Goal: Information Seeking & Learning: Find specific fact

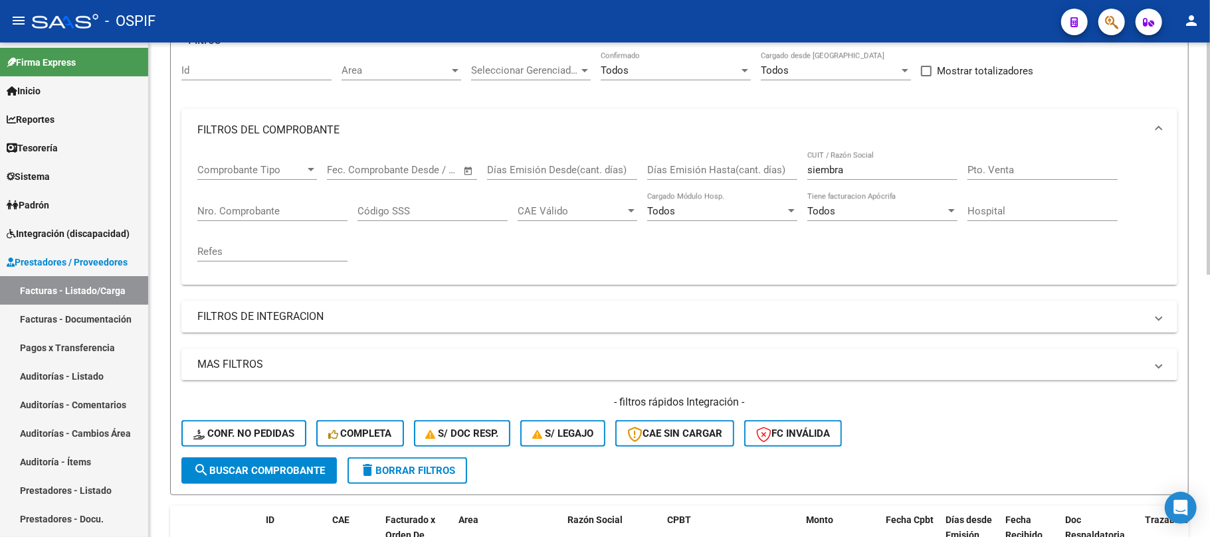
scroll to position [47, 0]
drag, startPoint x: 859, startPoint y: 153, endPoint x: 860, endPoint y: 166, distance: 13.3
click at [859, 155] on div "siembra CUIT / Razón Social" at bounding box center [882, 165] width 150 height 29
click at [795, 169] on div "Comprobante Tipo Comprobante Tipo Fecha inicio – Fecha fin Fec. Comprobante Des…" at bounding box center [679, 212] width 964 height 123
type input "arenas"
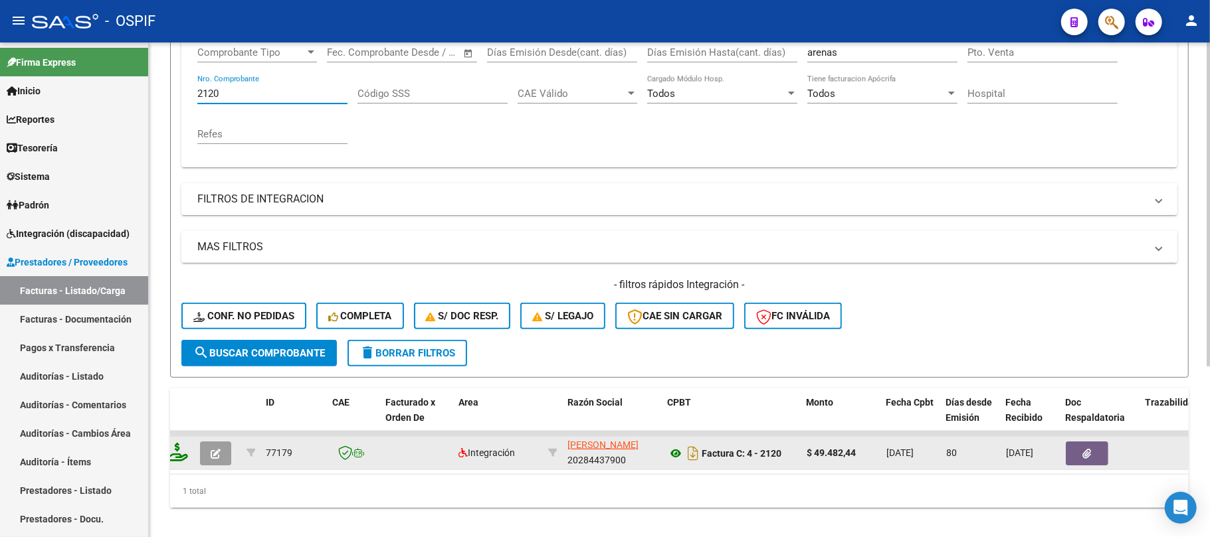
scroll to position [260, 0]
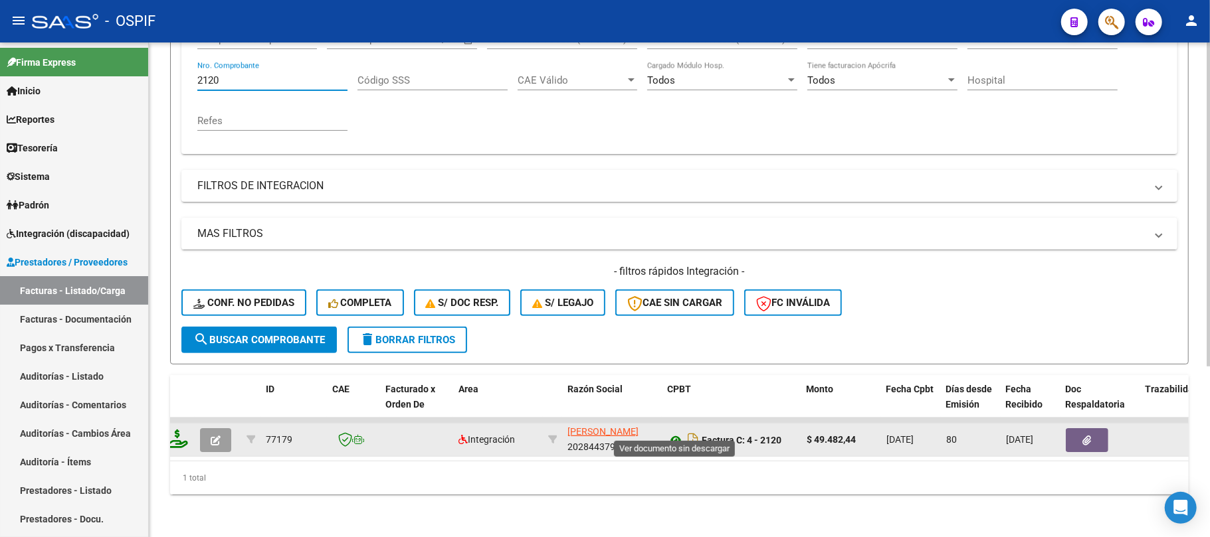
type input "2120"
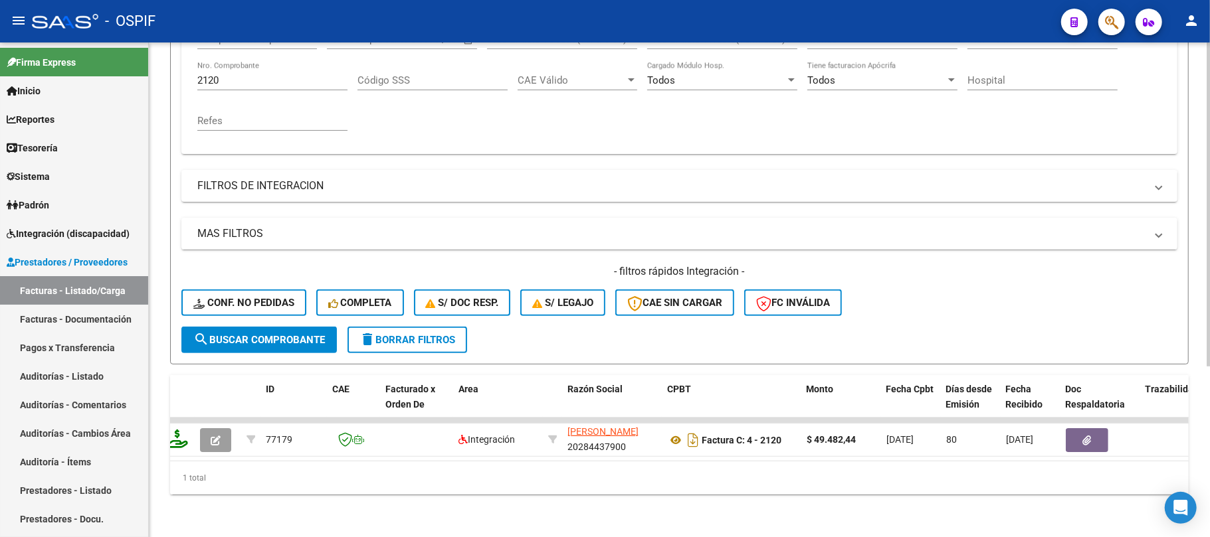
scroll to position [0, 0]
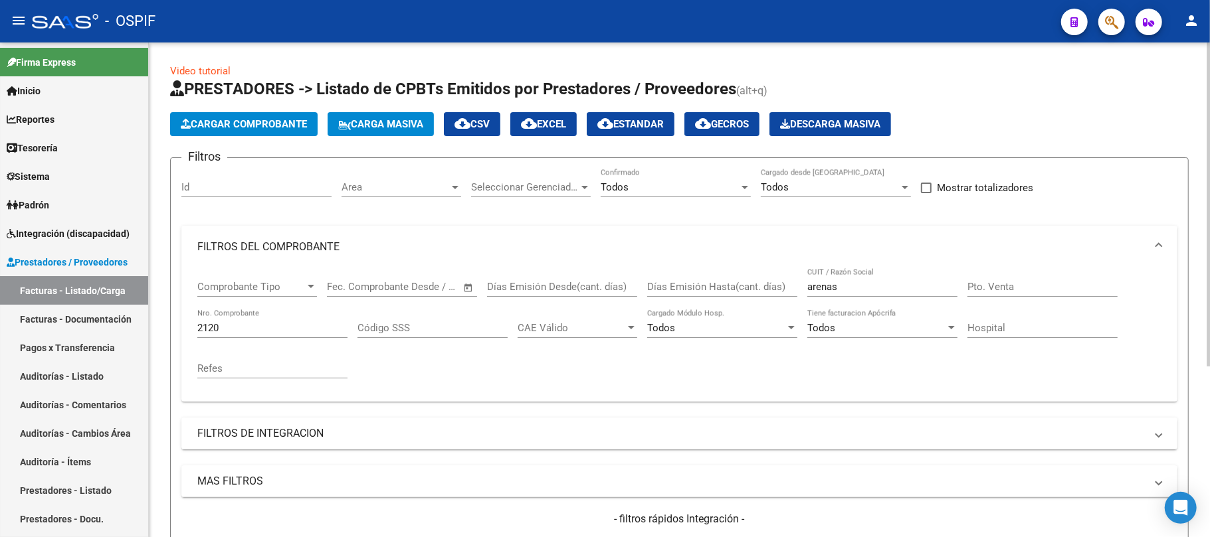
click at [261, 335] on div "2120 Nro. Comprobante" at bounding box center [272, 324] width 150 height 29
drag, startPoint x: 260, startPoint y: 333, endPoint x: 175, endPoint y: 1, distance: 342.9
click at [173, 328] on form "Filtros Id Area Area Seleccionar Gerenciador Seleccionar Gerenciador Todos Conf…" at bounding box center [679, 384] width 1018 height 455
paste input "849"
type input "849"
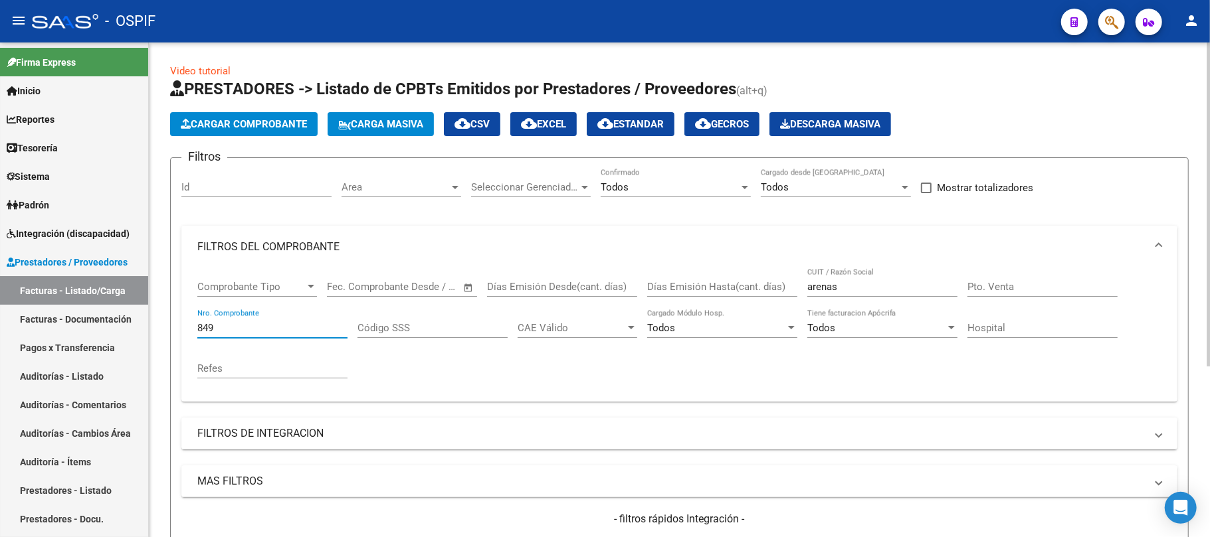
drag, startPoint x: 848, startPoint y: 288, endPoint x: 648, endPoint y: 303, distance: 199.8
click at [687, 288] on div "Comprobante Tipo Comprobante Tipo Fecha inicio – Fecha fin Fec. Comprobante Des…" at bounding box center [679, 329] width 964 height 123
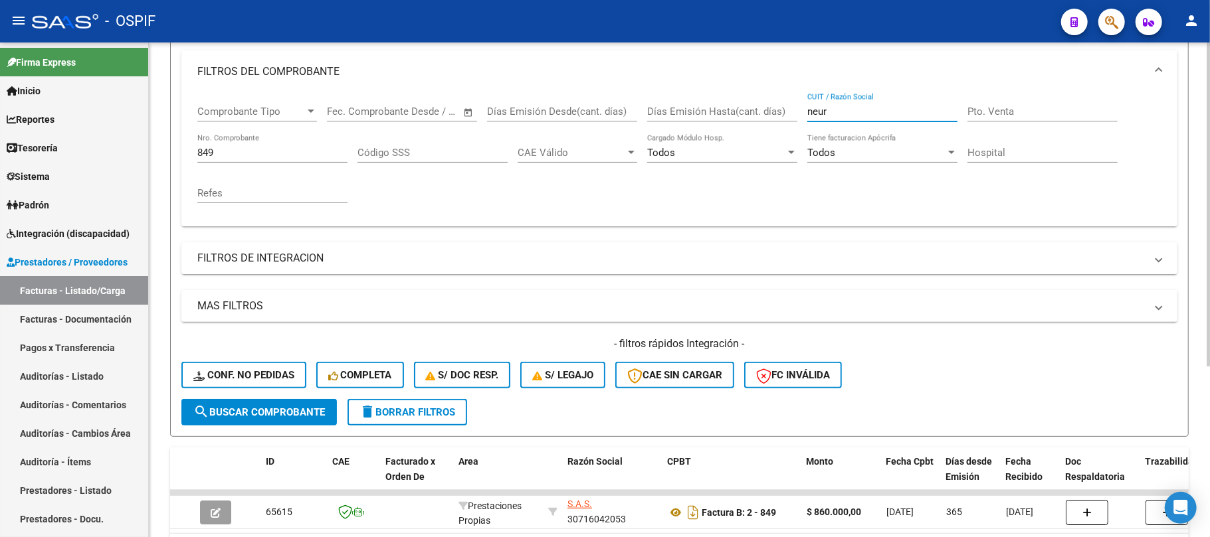
scroll to position [260, 0]
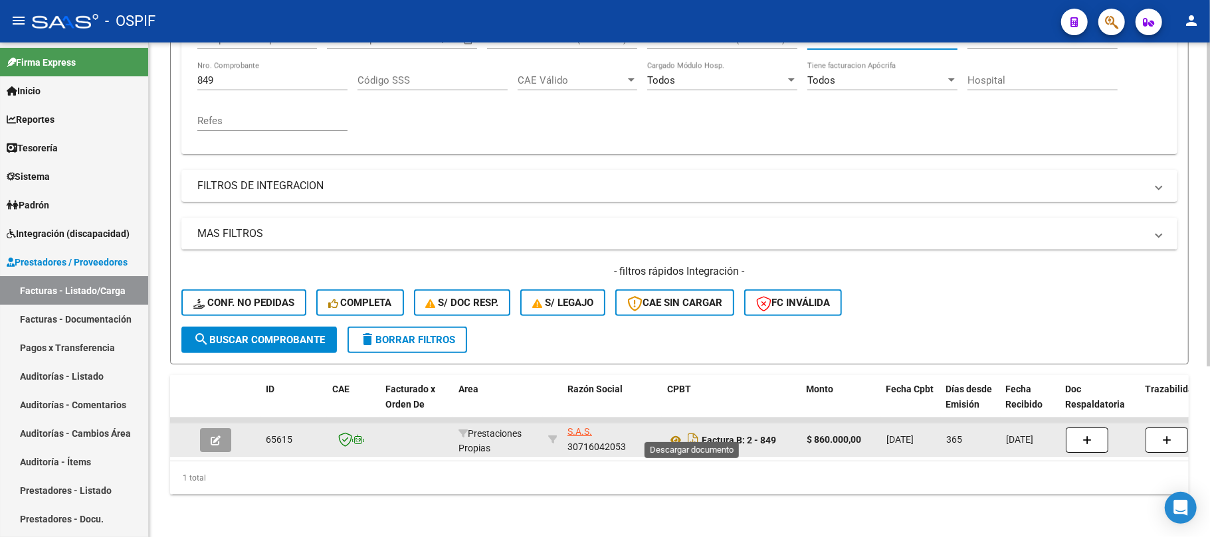
type input "neur"
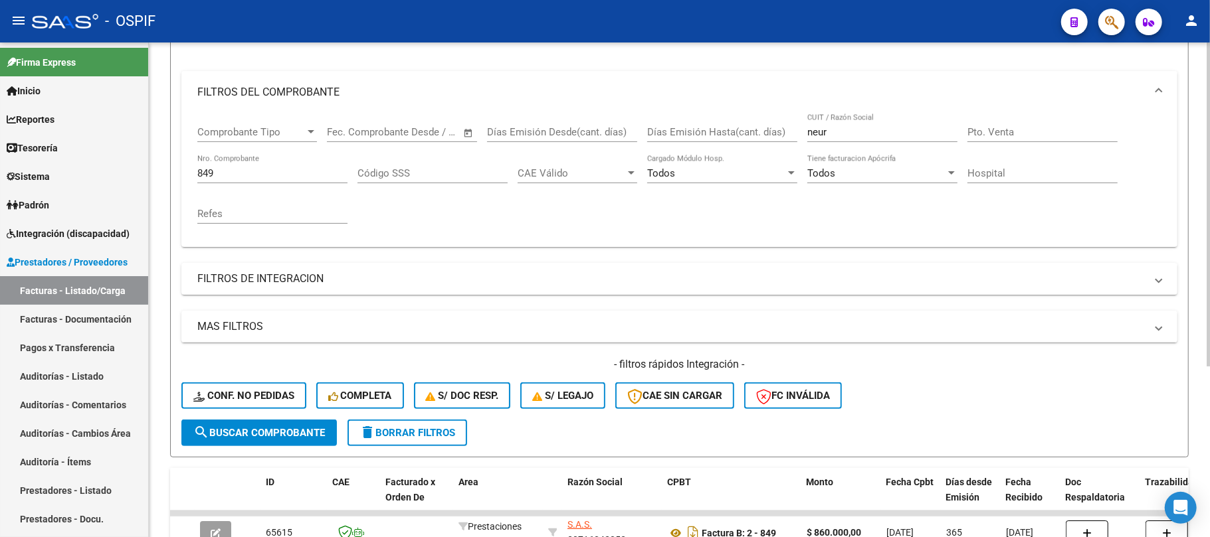
scroll to position [83, 0]
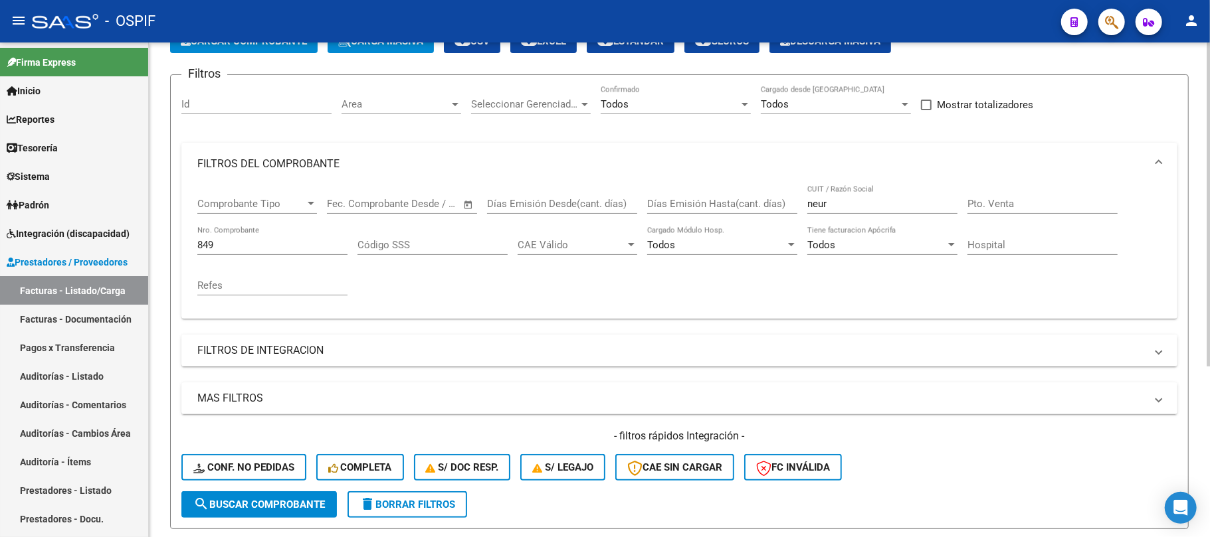
click at [163, 247] on div "Video tutorial PRESTADORES -> Listado de CPBTs Emitidos por Prestadores / Prove…" at bounding box center [679, 330] width 1061 height 743
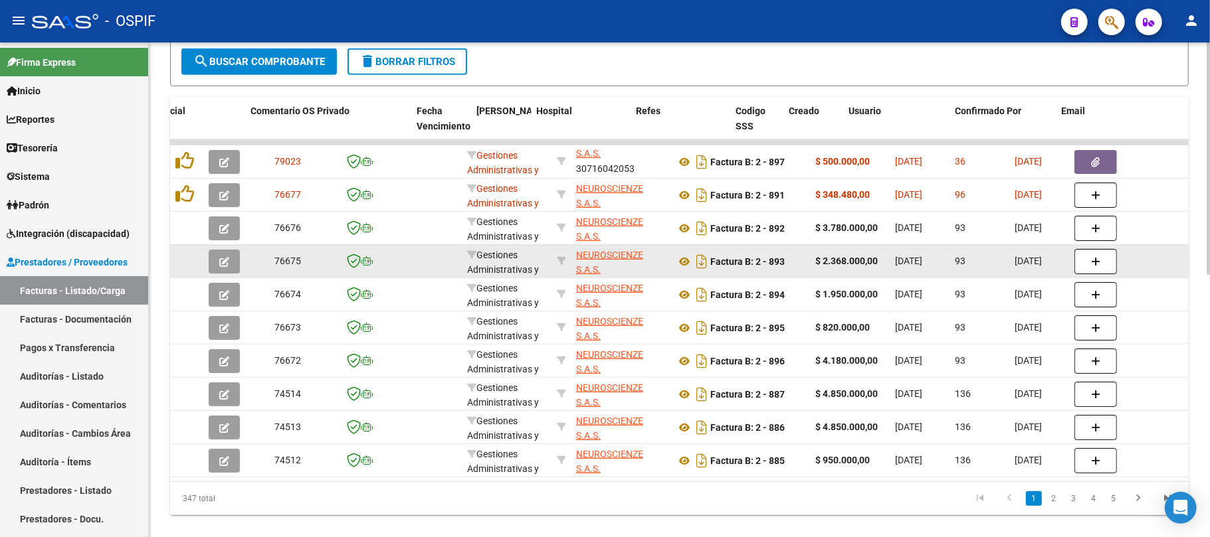
scroll to position [0, 2406]
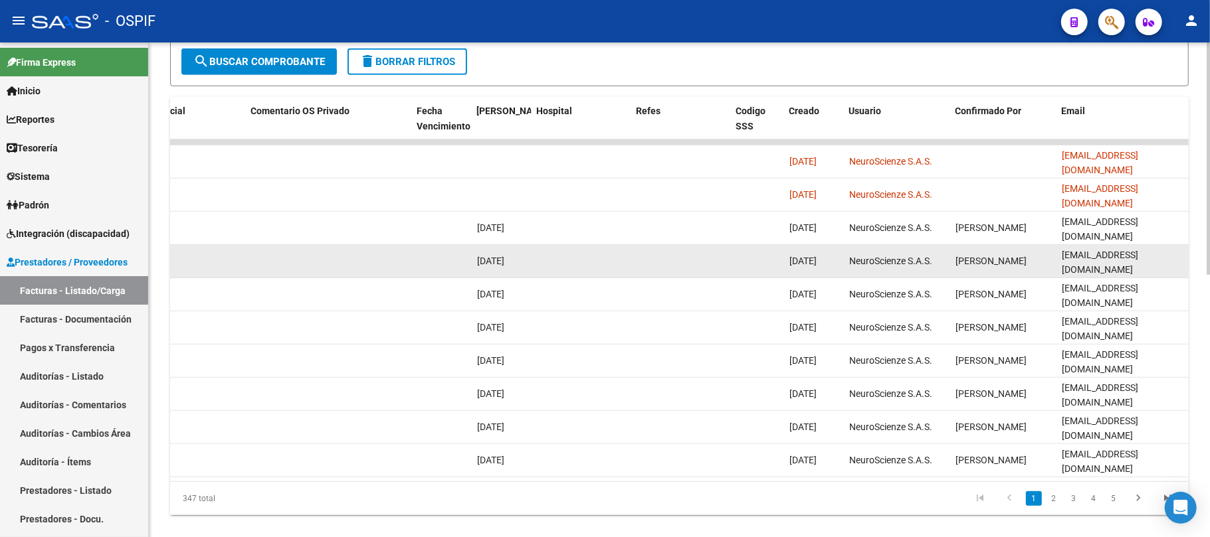
click at [1138, 266] on span "[EMAIL_ADDRESS][DOMAIN_NAME]" at bounding box center [1100, 263] width 76 height 26
copy span "[EMAIL_ADDRESS][DOMAIN_NAME]"
